Goal: Transaction & Acquisition: Download file/media

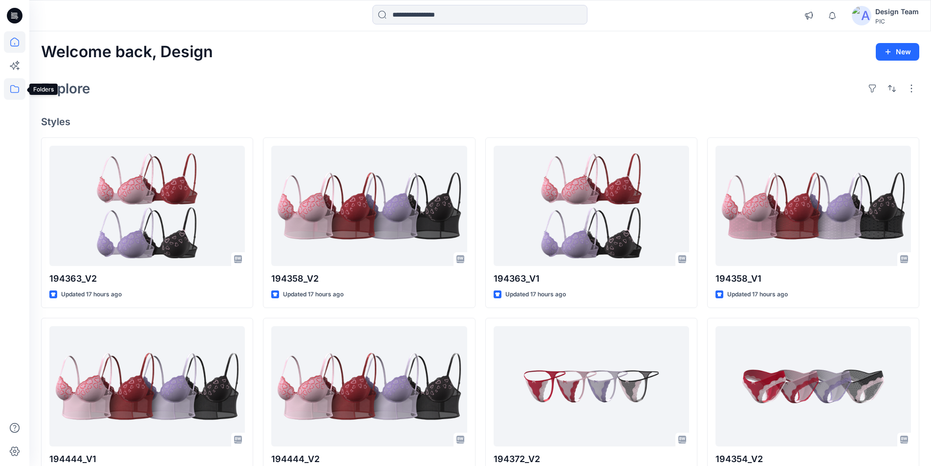
click at [15, 88] on icon at bounding box center [14, 88] width 21 height 21
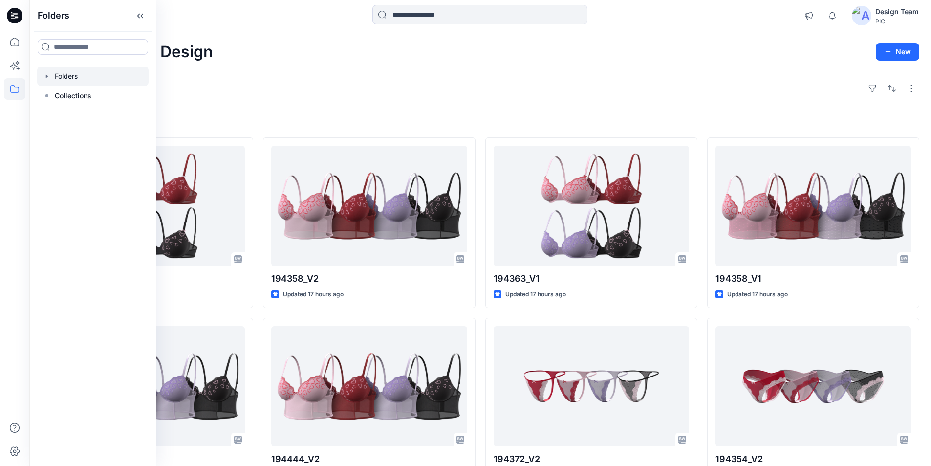
click at [73, 67] on div at bounding box center [92, 76] width 111 height 20
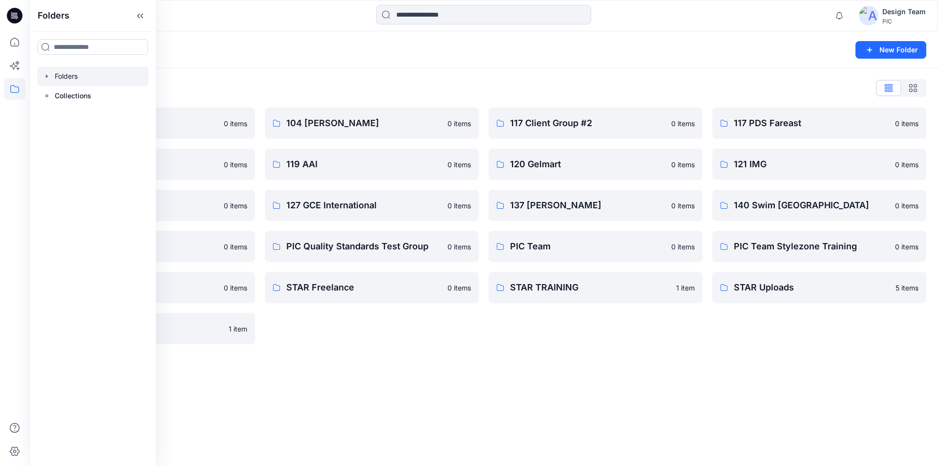
click at [387, 77] on div "Folders List 103 HIS International 0 items 118 Add Black 0 items 121 IMG Client…" at bounding box center [483, 211] width 909 height 287
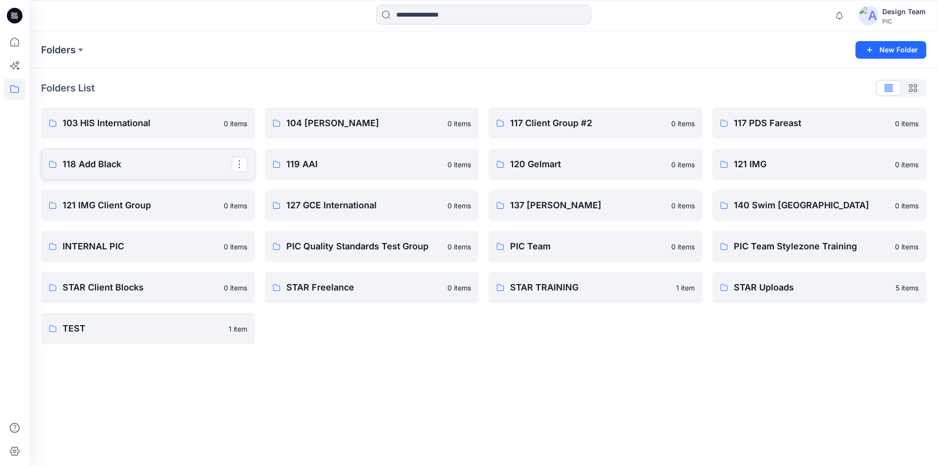
click at [117, 164] on p "118 Add Black" at bounding box center [147, 164] width 169 height 14
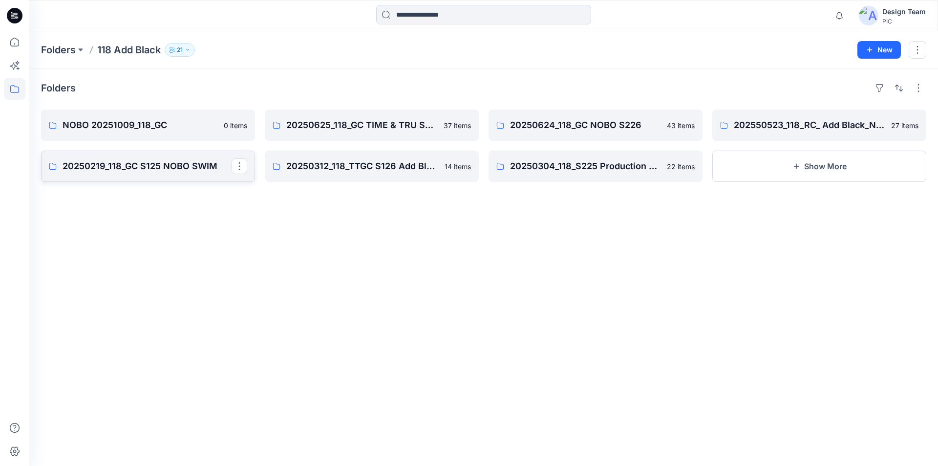
drag, startPoint x: 144, startPoint y: 117, endPoint x: 114, endPoint y: 158, distance: 50.4
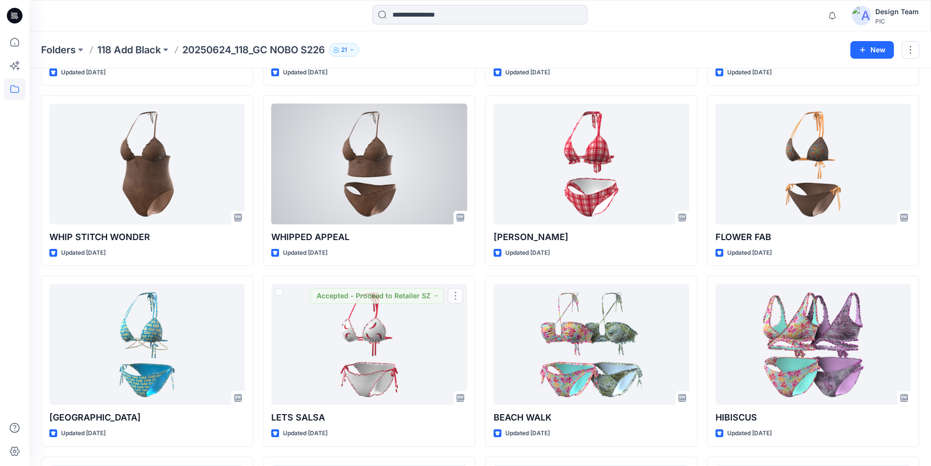
scroll to position [1022, 0]
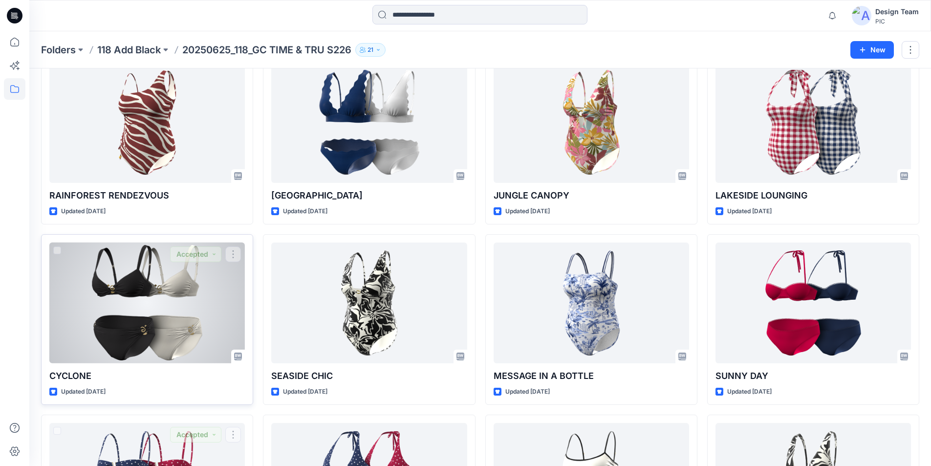
scroll to position [949, 0]
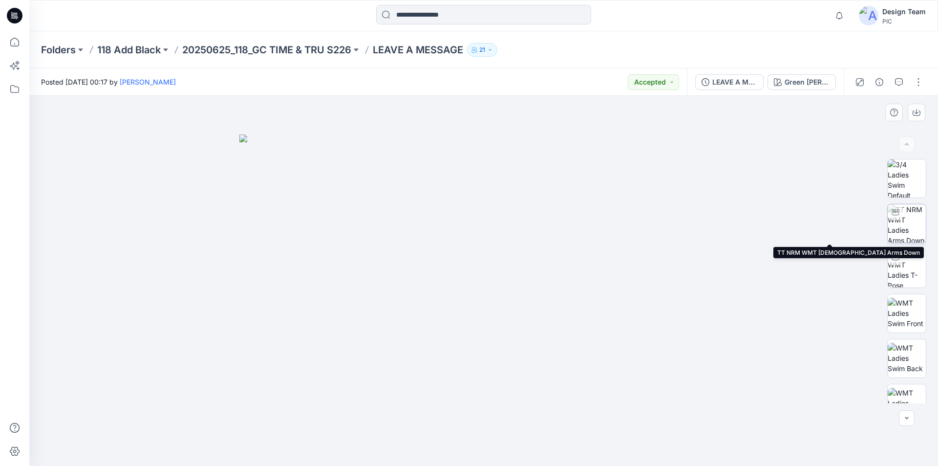
click at [895, 218] on div at bounding box center [896, 212] width 16 height 16
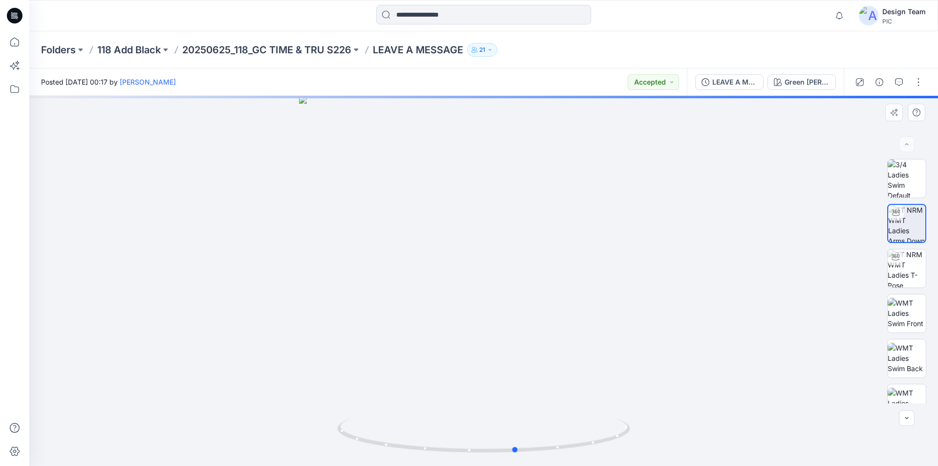
drag, startPoint x: 616, startPoint y: 441, endPoint x: 649, endPoint y: 436, distance: 33.2
click at [649, 436] on div at bounding box center [483, 281] width 909 height 370
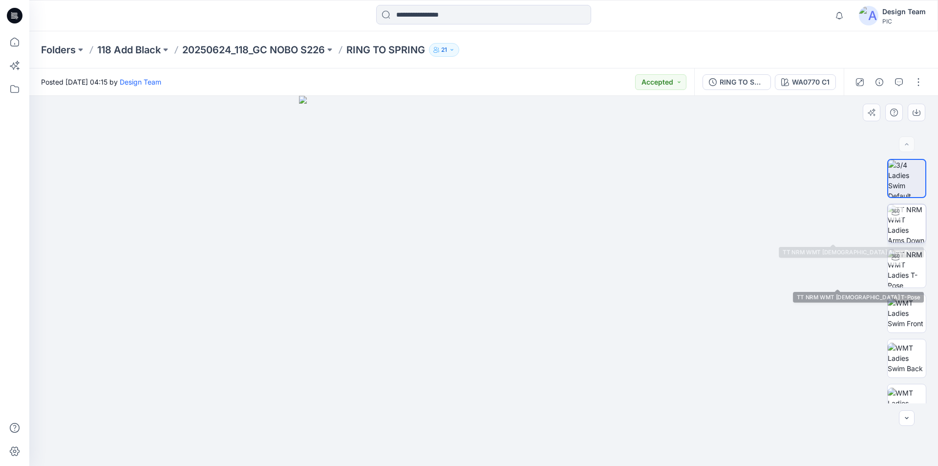
click at [904, 224] on img at bounding box center [907, 223] width 38 height 38
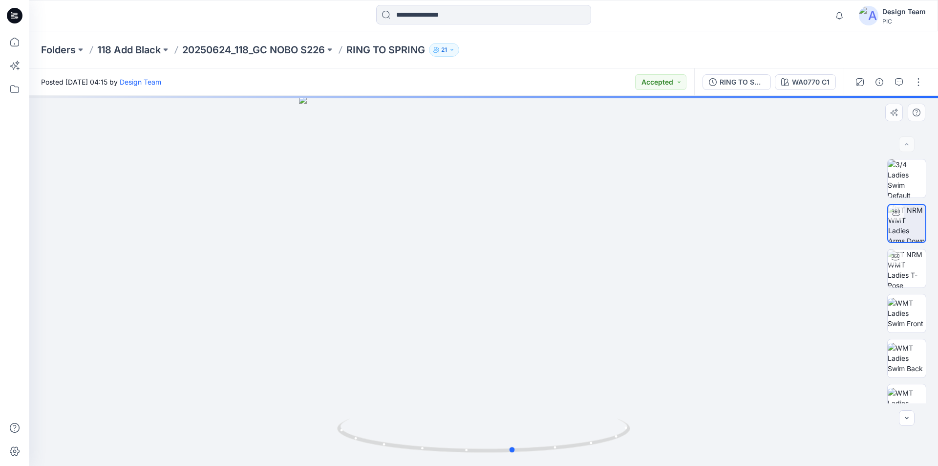
drag, startPoint x: 623, startPoint y: 435, endPoint x: 654, endPoint y: 447, distance: 33.6
click at [654, 447] on div at bounding box center [483, 281] width 909 height 370
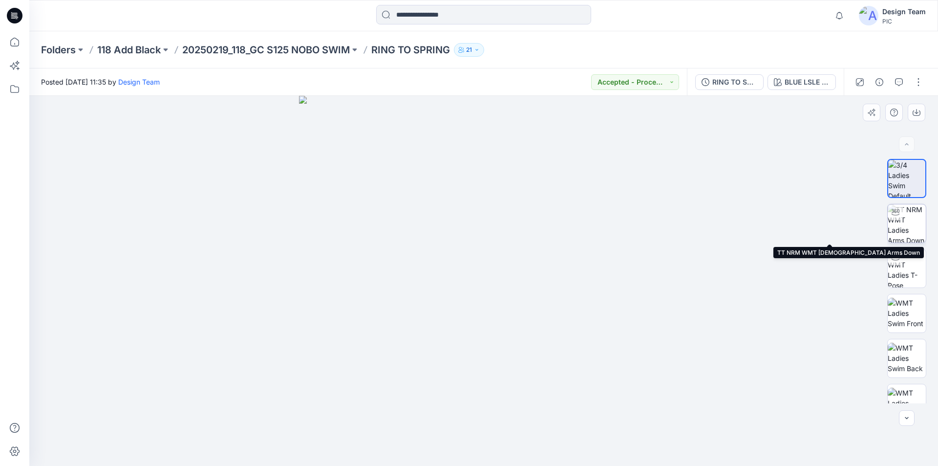
click at [902, 216] on img at bounding box center [907, 223] width 38 height 38
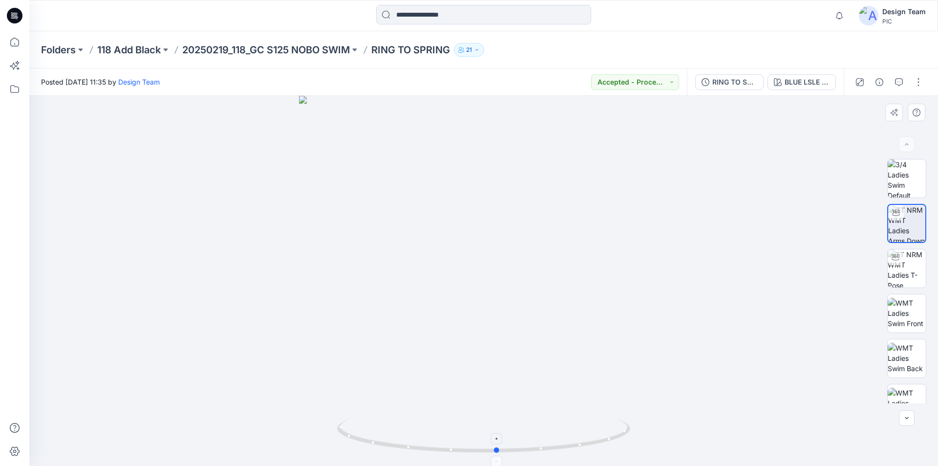
drag, startPoint x: 599, startPoint y: 443, endPoint x: 613, endPoint y: 436, distance: 15.3
click at [613, 436] on icon at bounding box center [485, 436] width 296 height 37
drag, startPoint x: 612, startPoint y: 441, endPoint x: 473, endPoint y: 463, distance: 139.9
click at [473, 463] on div at bounding box center [483, 441] width 293 height 49
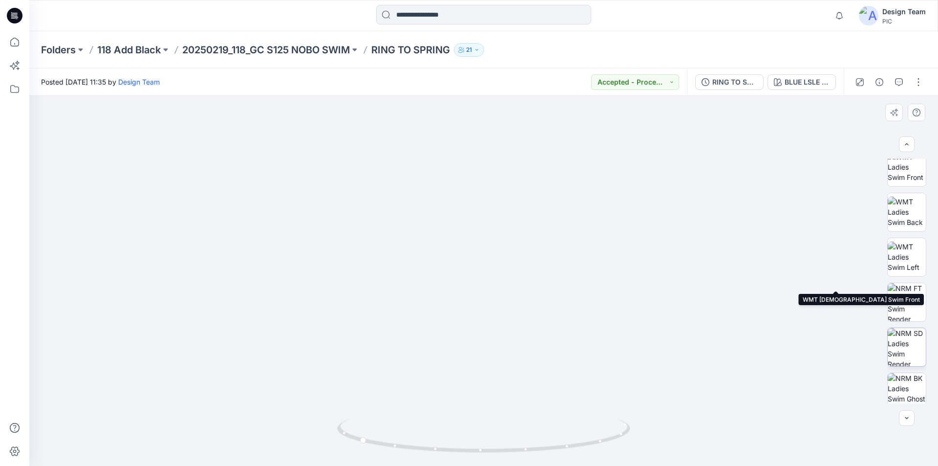
scroll to position [154, 0]
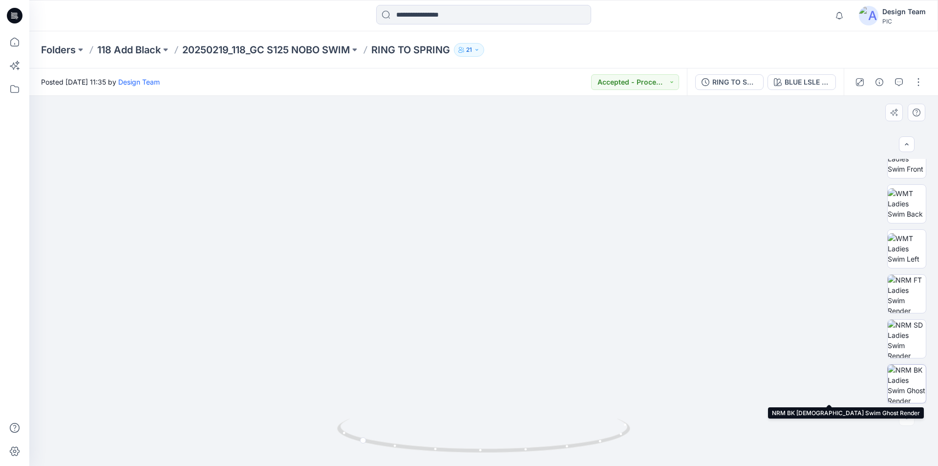
click at [910, 381] on img at bounding box center [907, 383] width 38 height 38
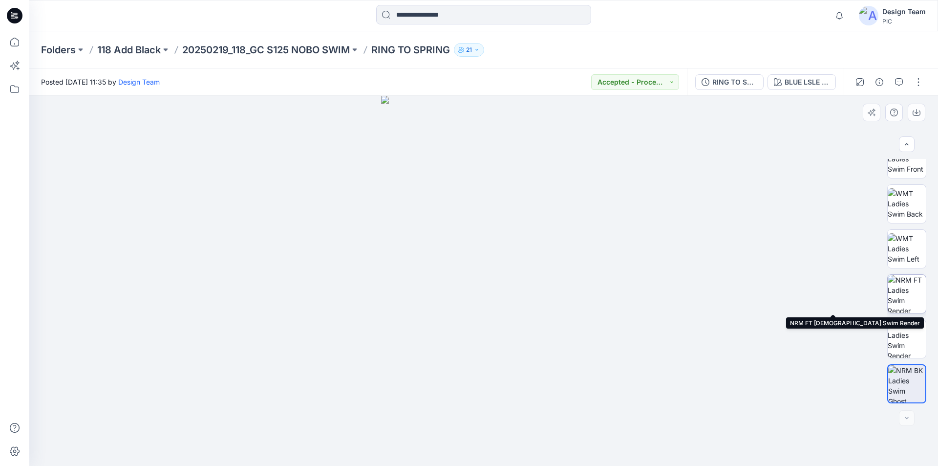
click at [906, 289] on img at bounding box center [907, 294] width 38 height 38
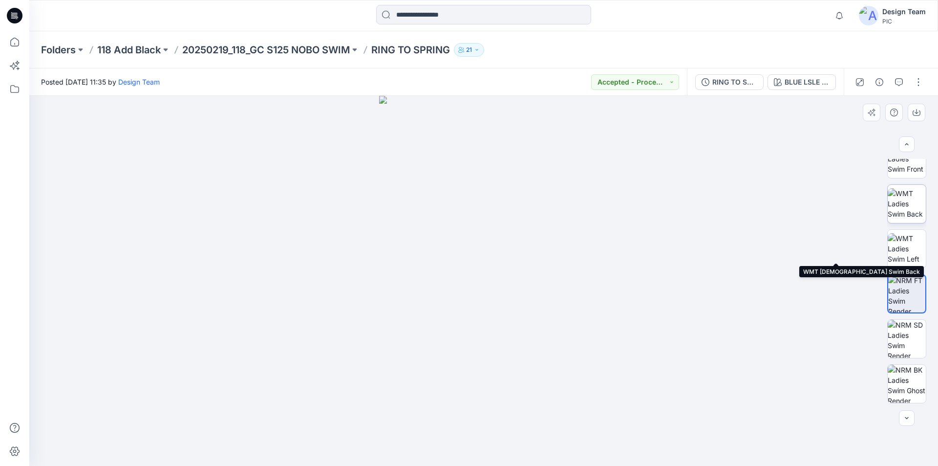
scroll to position [57, 0]
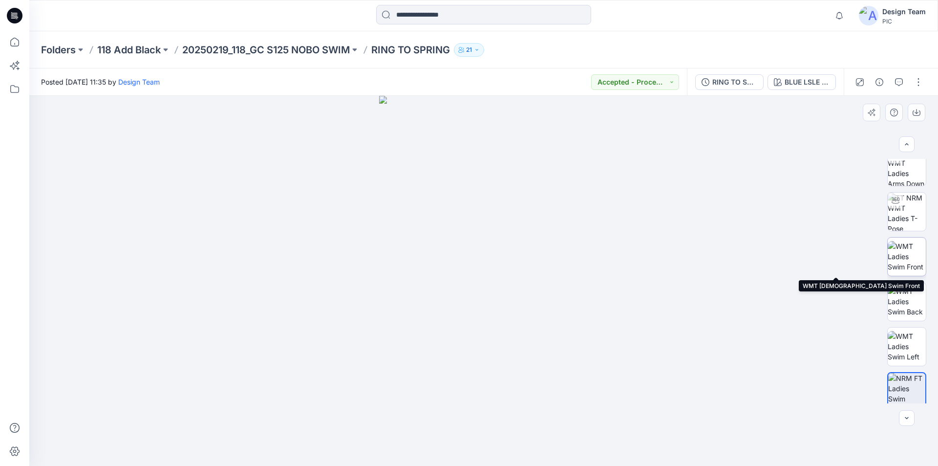
click at [901, 254] on img at bounding box center [907, 256] width 38 height 31
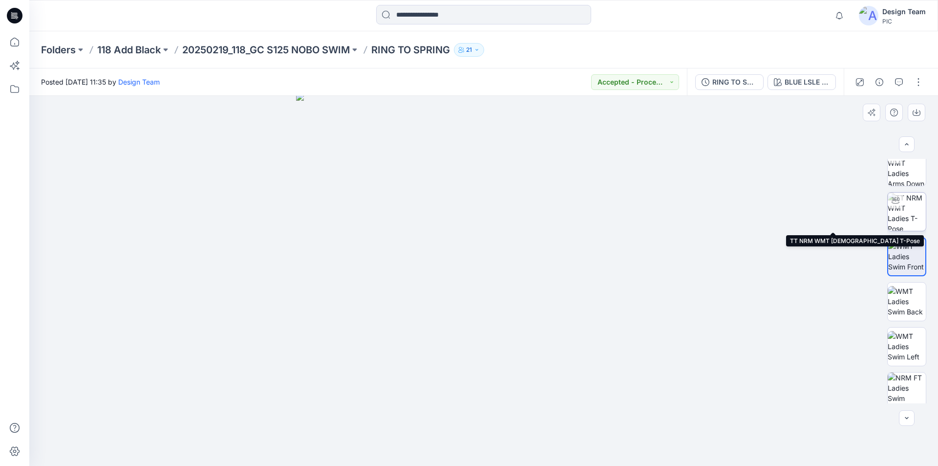
click at [906, 209] on img at bounding box center [907, 211] width 38 height 38
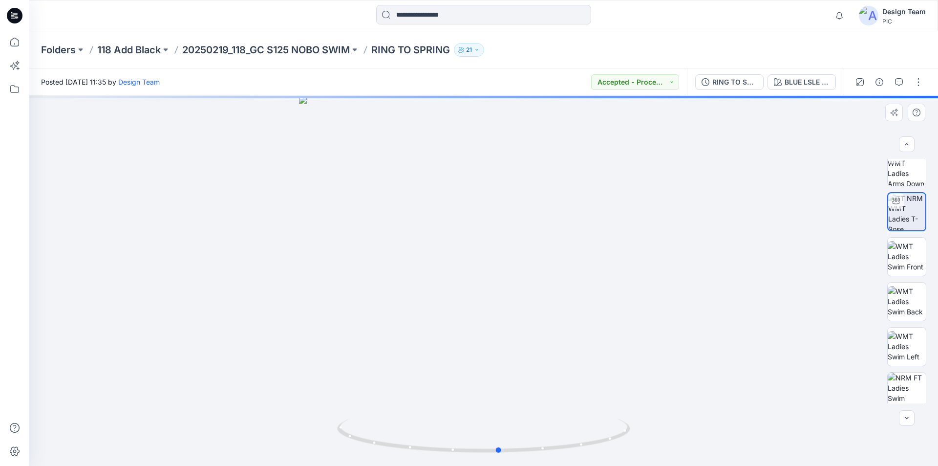
drag, startPoint x: 624, startPoint y: 434, endPoint x: 639, endPoint y: 444, distance: 19.0
click at [639, 444] on div at bounding box center [483, 281] width 909 height 370
click at [753, 81] on div "RING TO SPRING V2" at bounding box center [734, 82] width 45 height 11
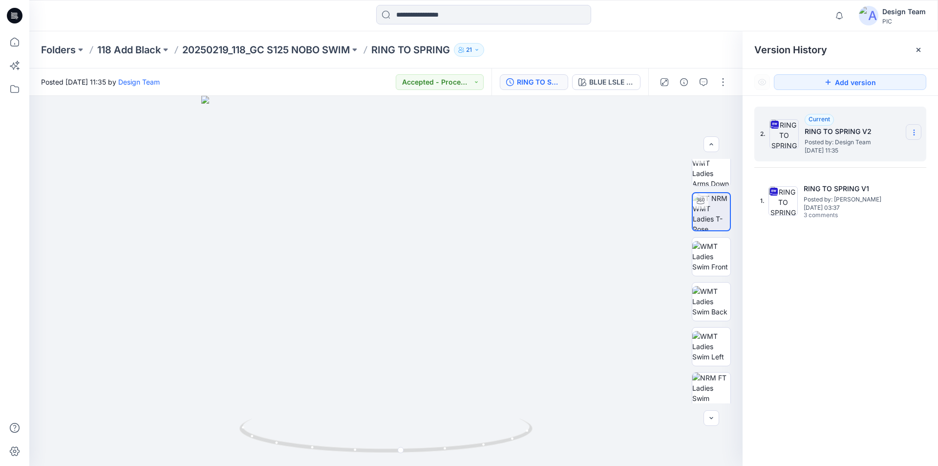
click at [913, 130] on icon at bounding box center [913, 130] width 0 height 0
click at [869, 153] on span "Download Source BW File" at bounding box center [865, 152] width 82 height 12
